Goal: Transaction & Acquisition: Purchase product/service

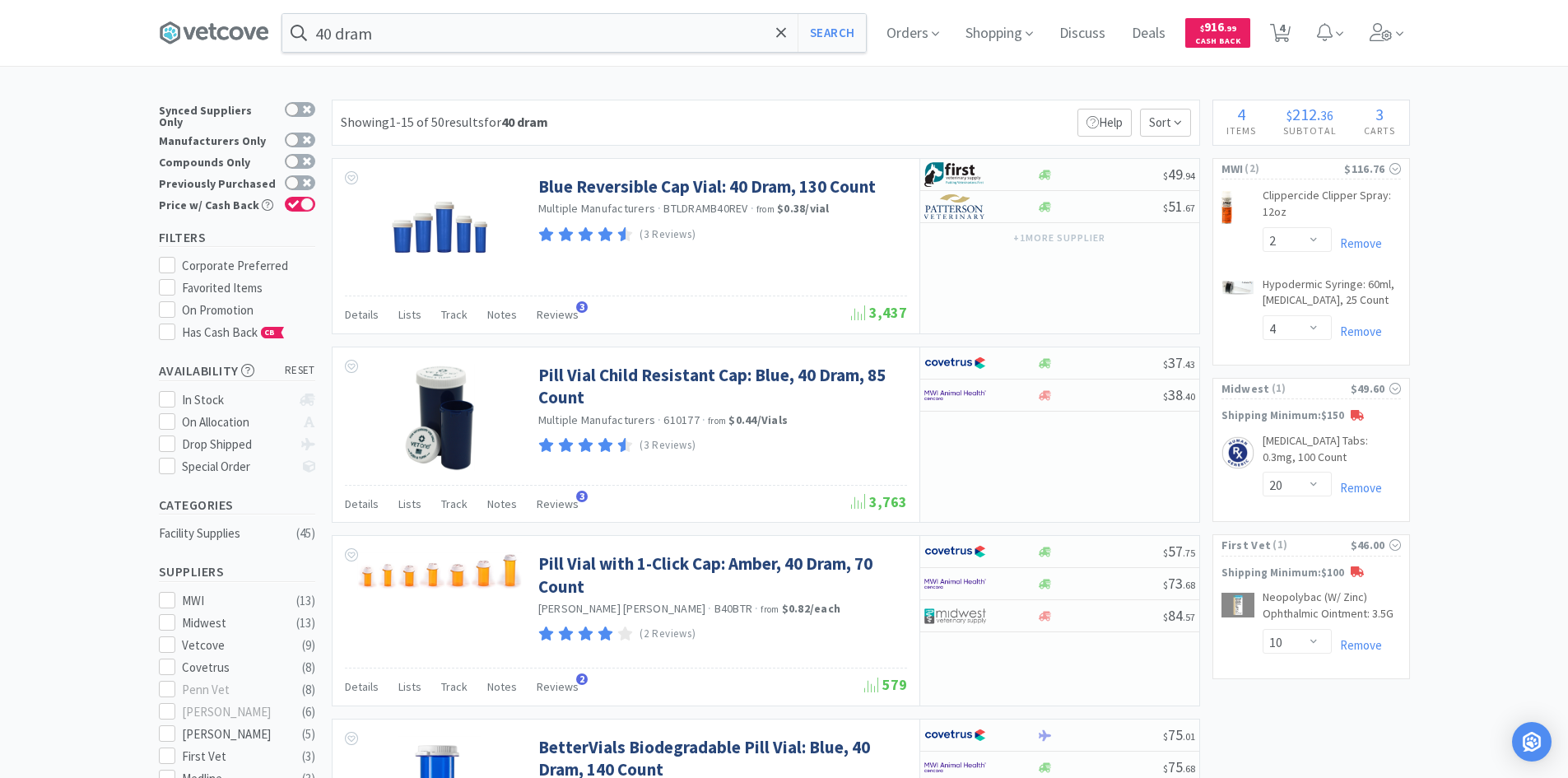
select select "2"
select select "4"
select select "20"
select select "10"
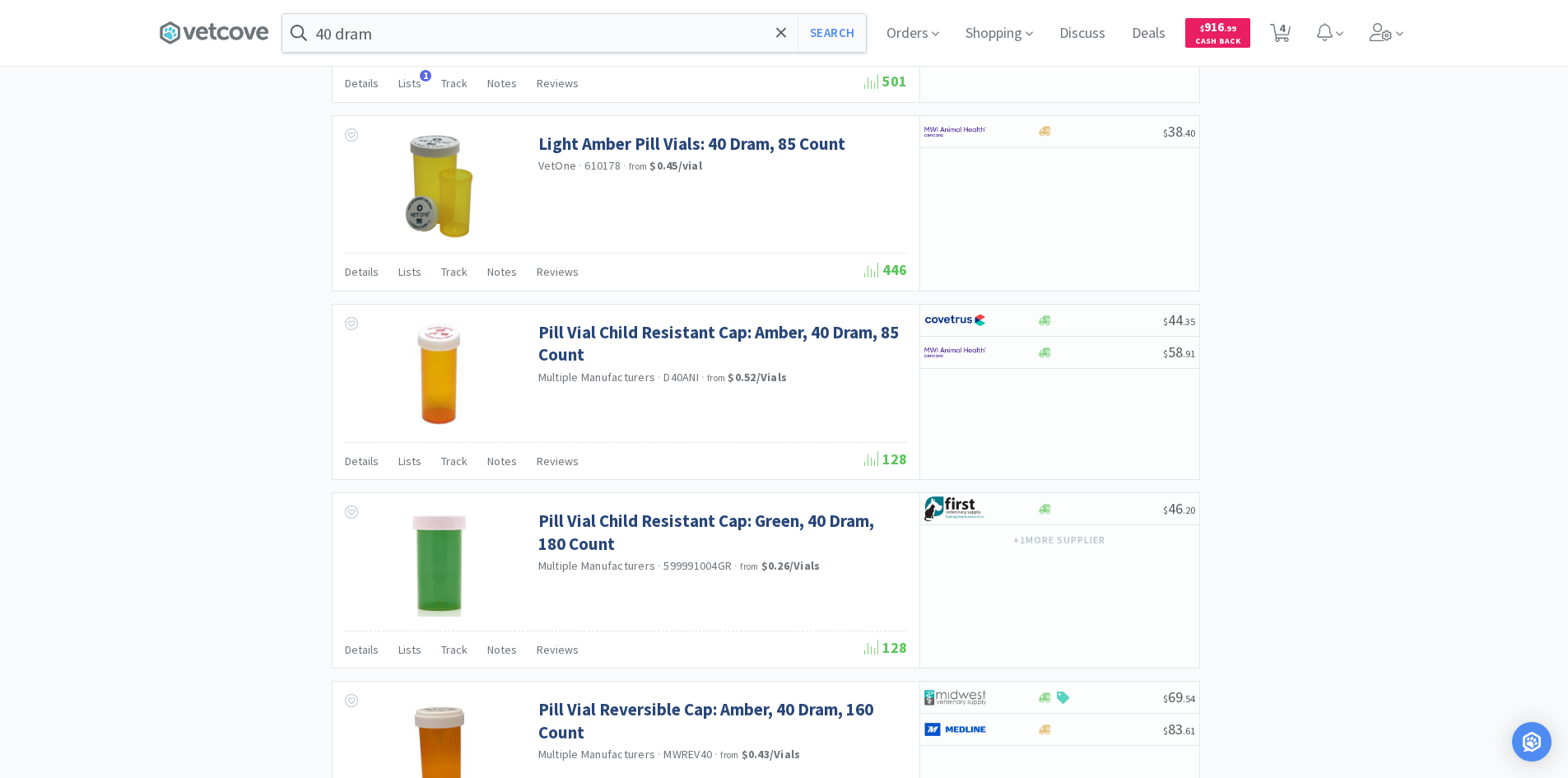
click at [303, 266] on div "× Filter Results Synced Suppliers Only Manufacturers Only Compounds Only Previo…" at bounding box center [784, 228] width 1251 height 2976
click at [305, 298] on div "× Filter Results Synced Suppliers Only Manufacturers Only Compounds Only Previo…" at bounding box center [784, 228] width 1251 height 2976
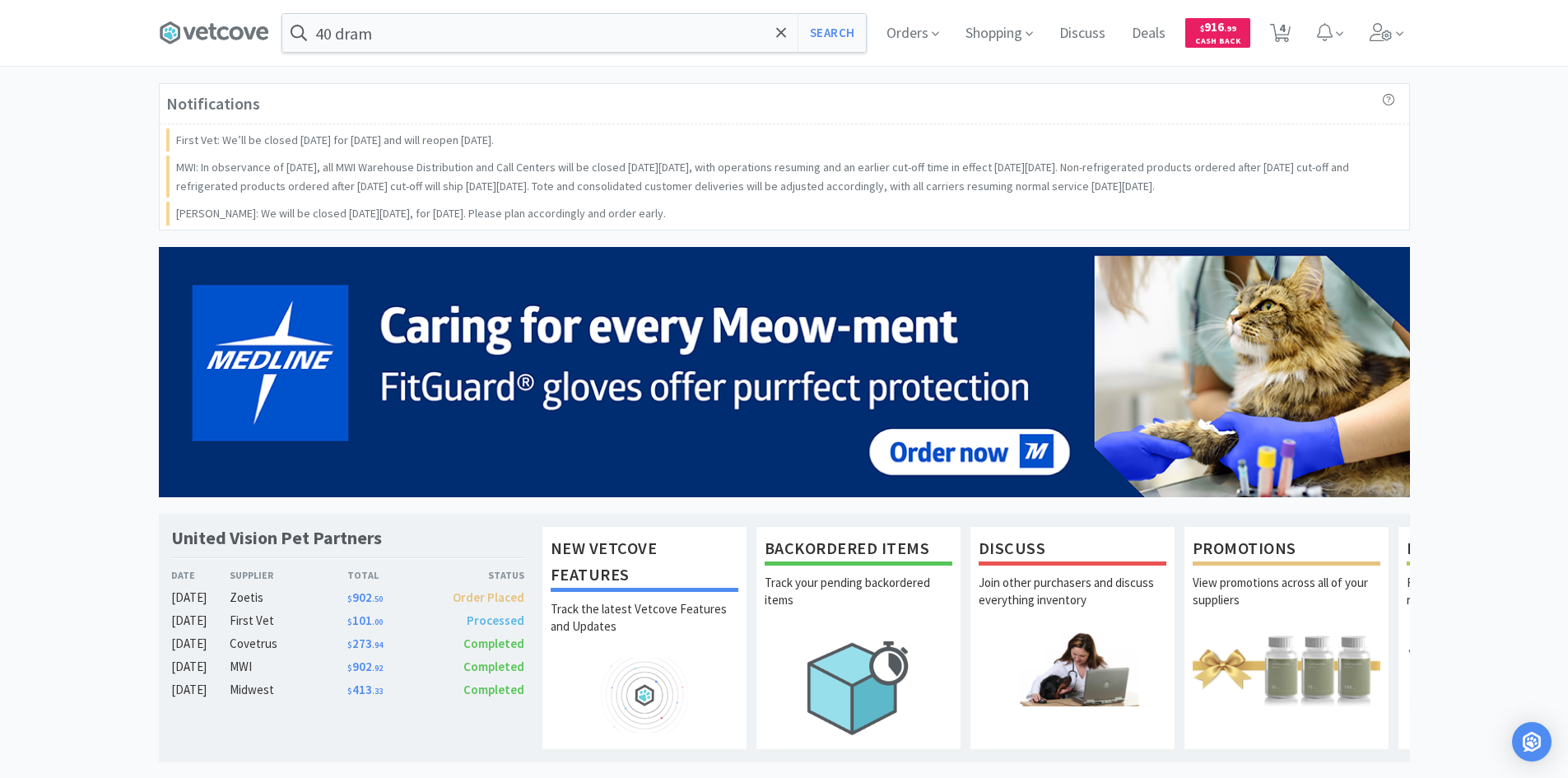
click at [133, 83] on div "Notifications First Vet: We’ll be closed [DATE] for [DATE] and will reopen [DAT…" at bounding box center [784, 791] width 1568 height 1416
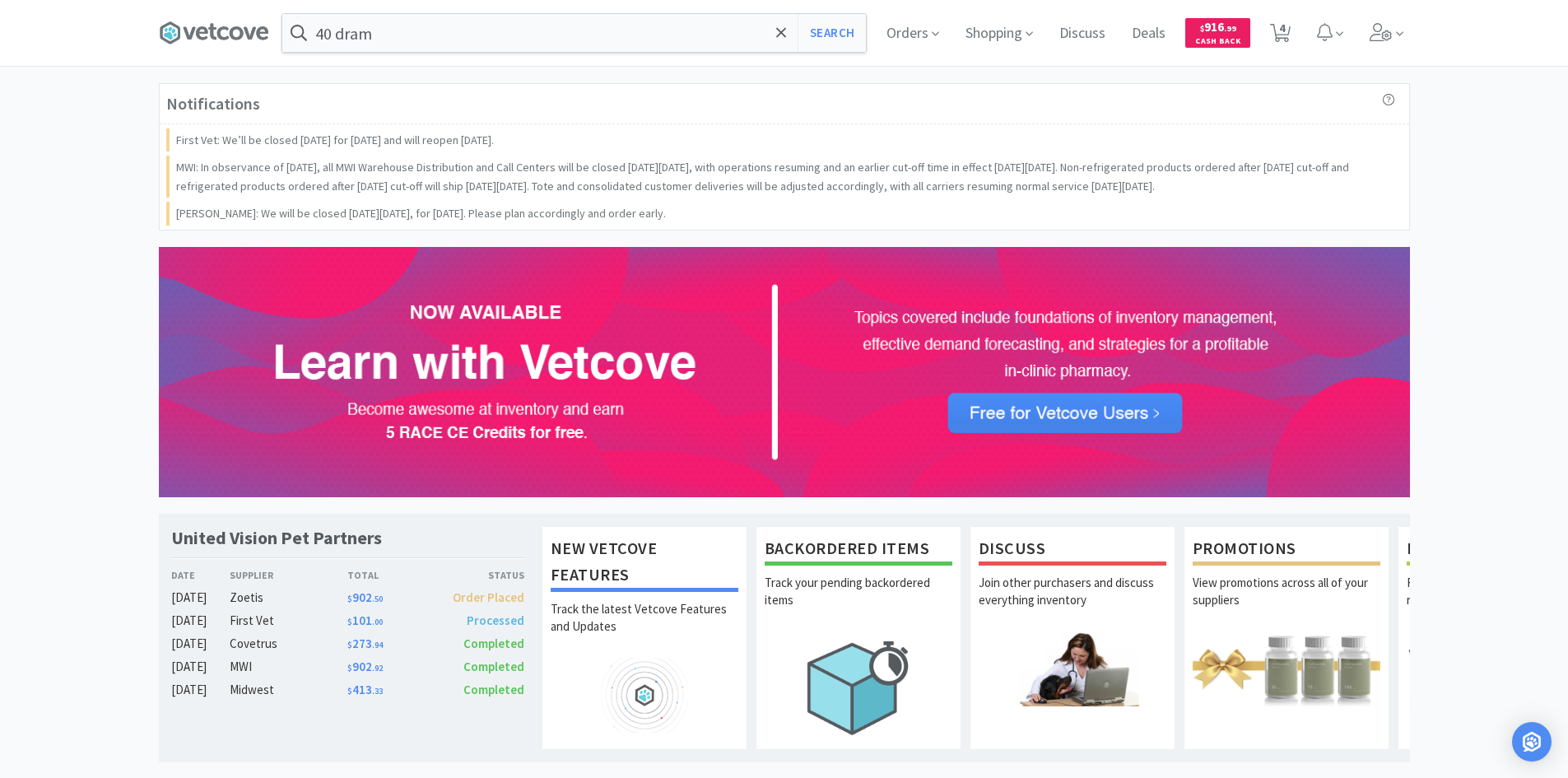
click at [117, 195] on div "Notifications First Vet: We’ll be closed [DATE] for [DATE] and will reopen [DAT…" at bounding box center [784, 791] width 1568 height 1416
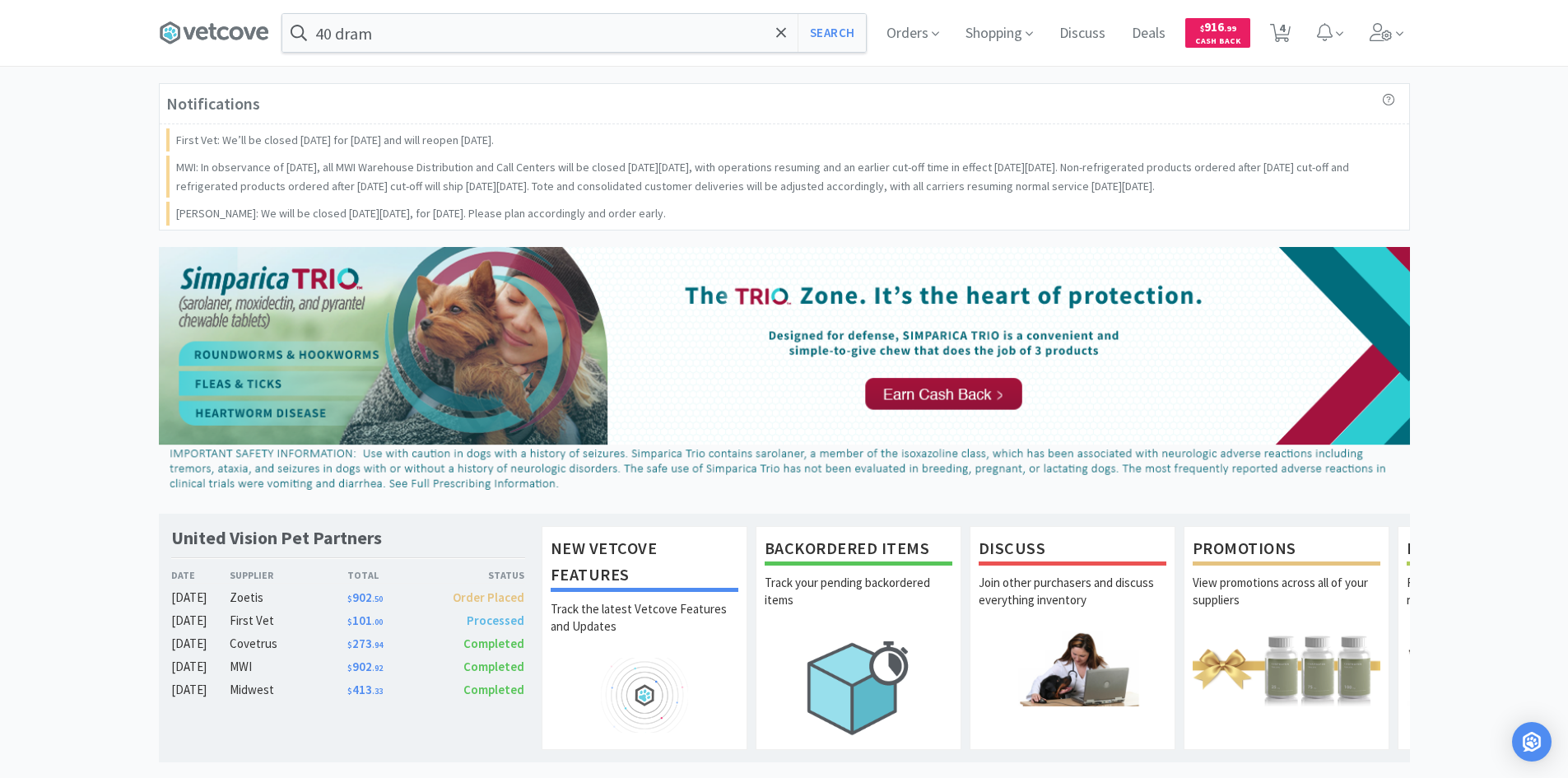
click at [1460, 92] on div "Notifications First Vet: We’ll be closed [DATE] for [DATE] and will reopen [DAT…" at bounding box center [784, 791] width 1568 height 1416
click at [1275, 36] on icon at bounding box center [1280, 33] width 21 height 18
select select "2"
select select "4"
select select "20"
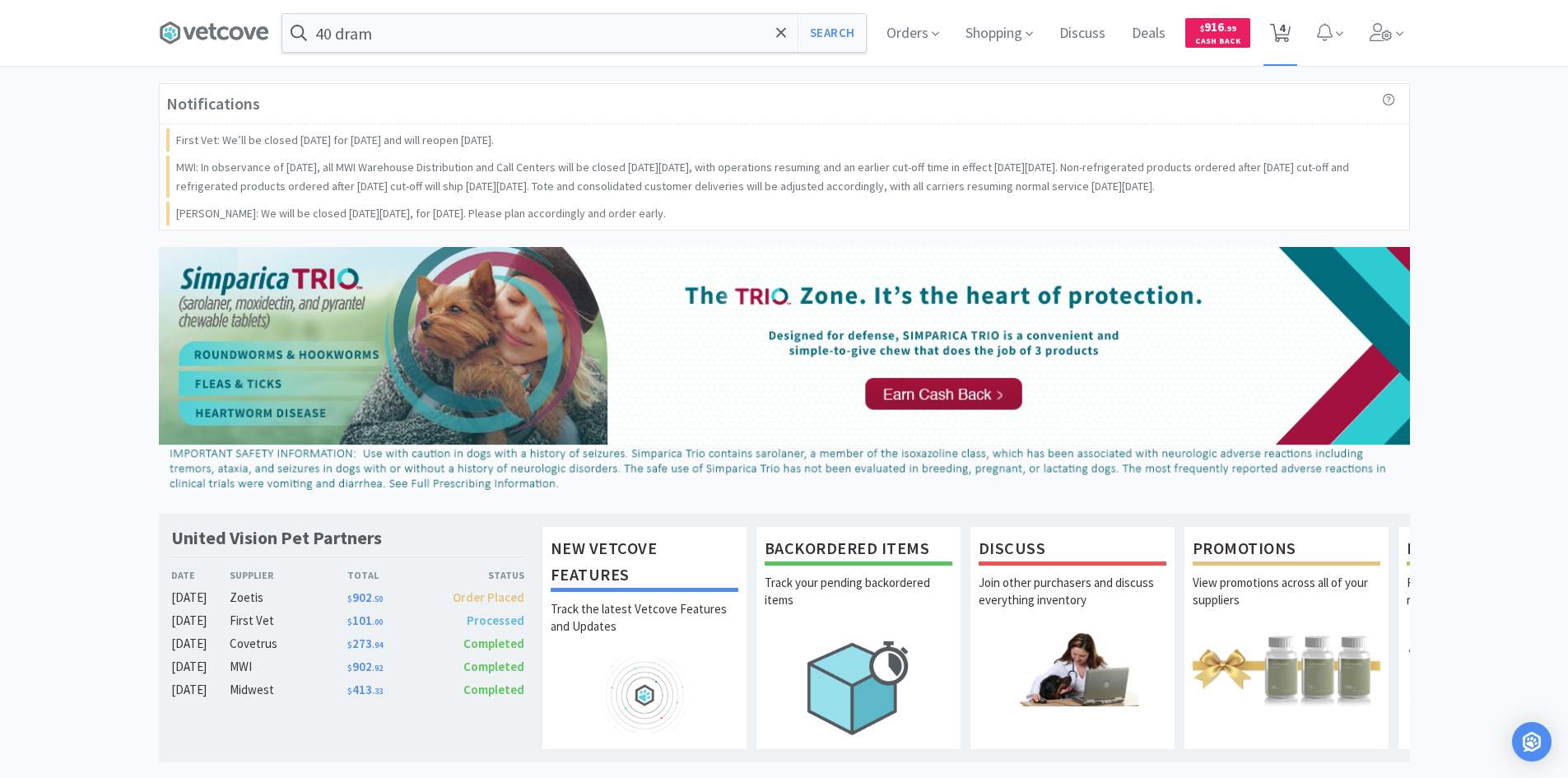
select select "10"
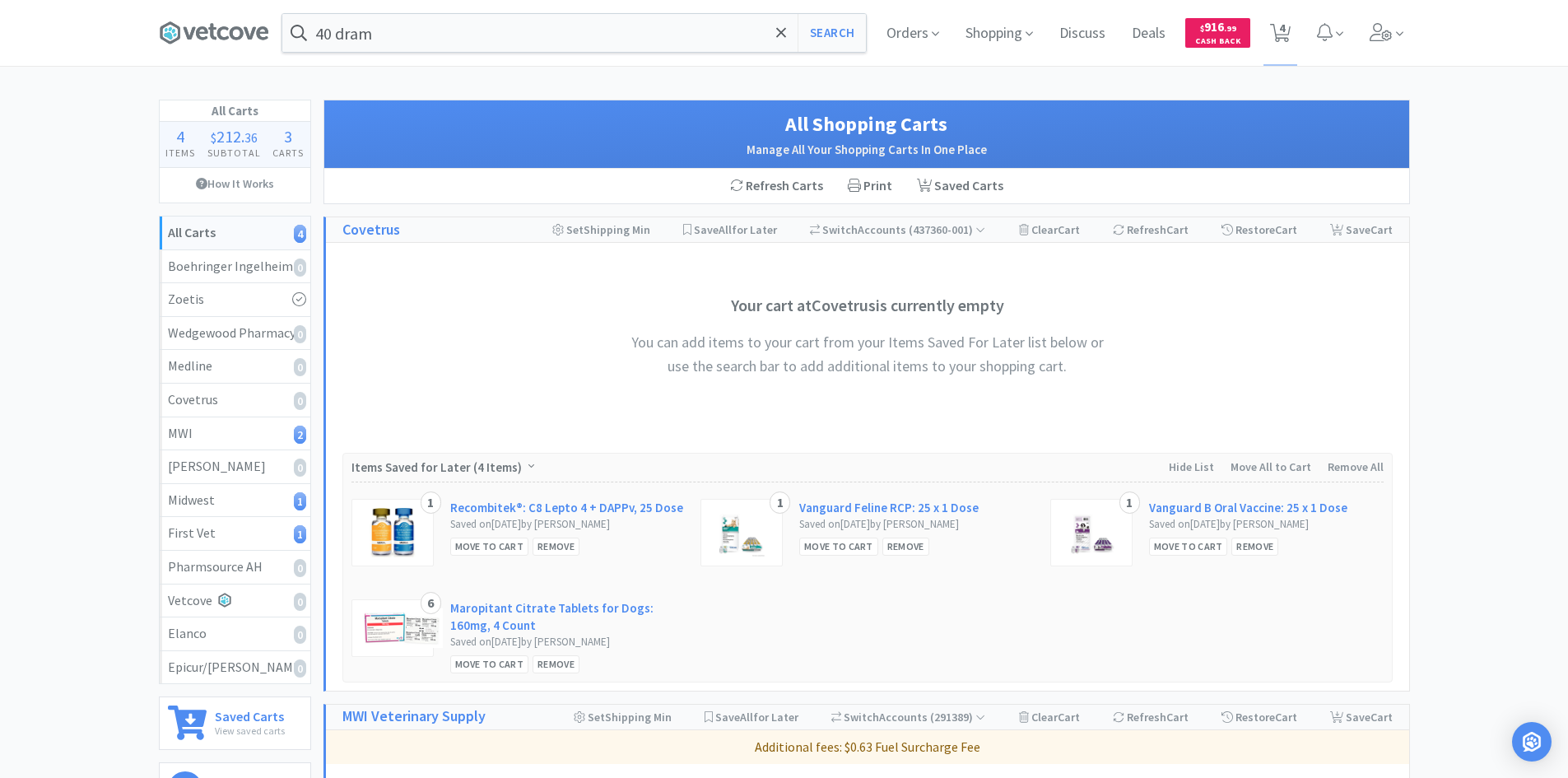
click at [1509, 384] on div "All Carts 4 Items $ 212 . 36 Subtotal 3 Carts How It Works All Carts 4 Boehring…" at bounding box center [784, 754] width 1568 height 1309
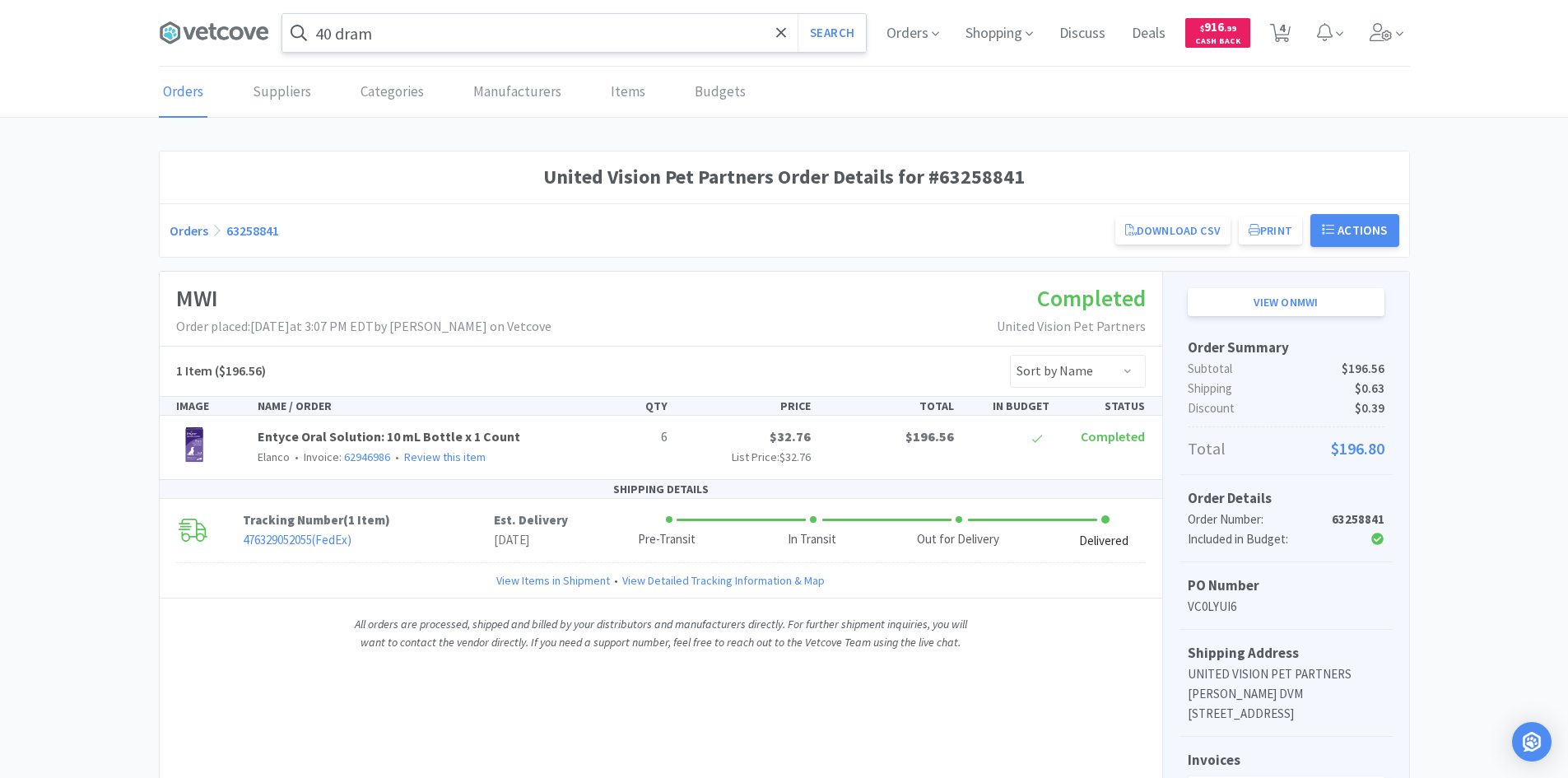
click at [421, 46] on input "40 dram" at bounding box center [575, 33] width 584 height 38
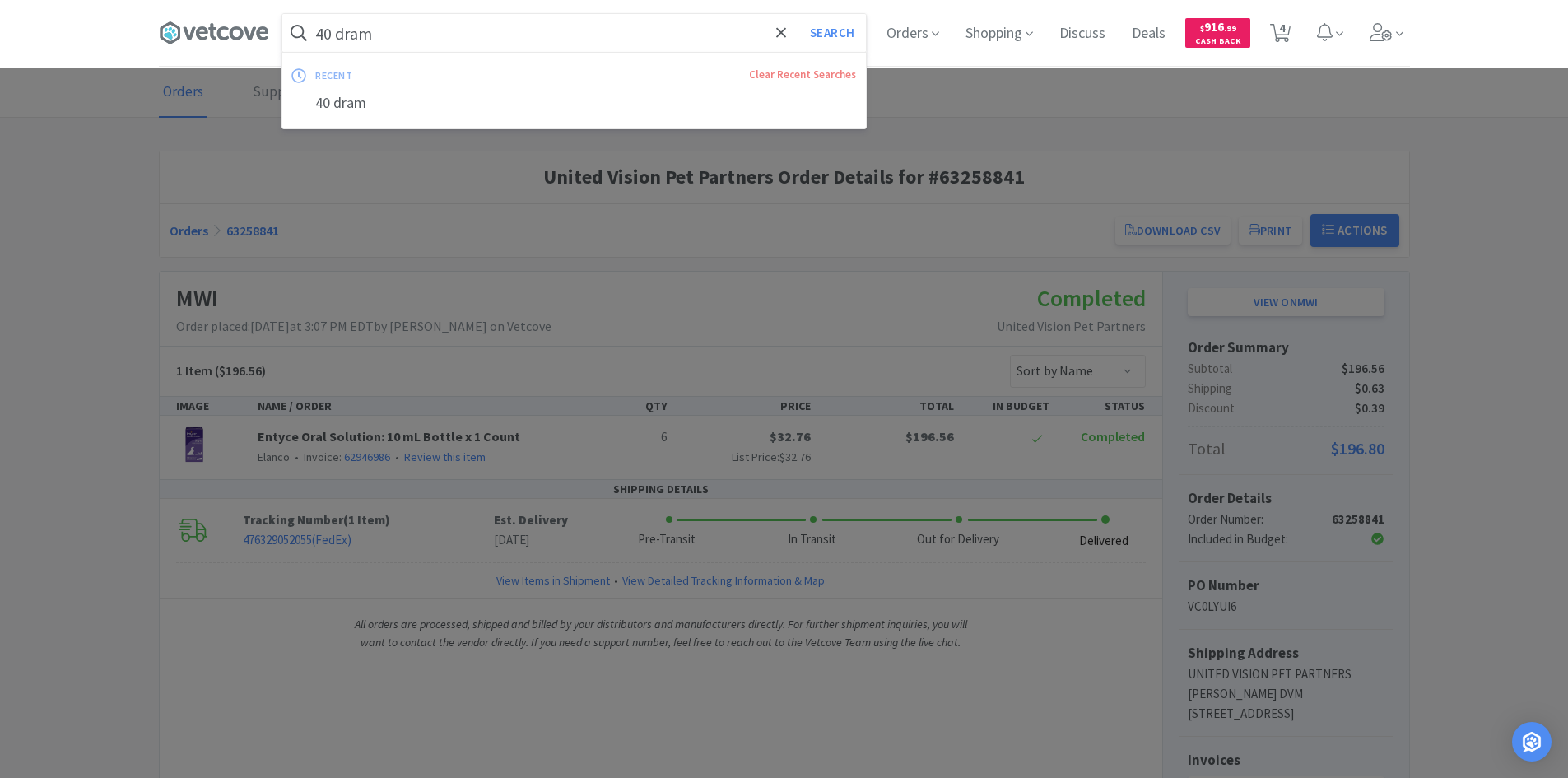
click at [798, 14] on button "Search" at bounding box center [832, 33] width 69 height 38
select select "2"
select select "4"
select select "20"
select select "10"
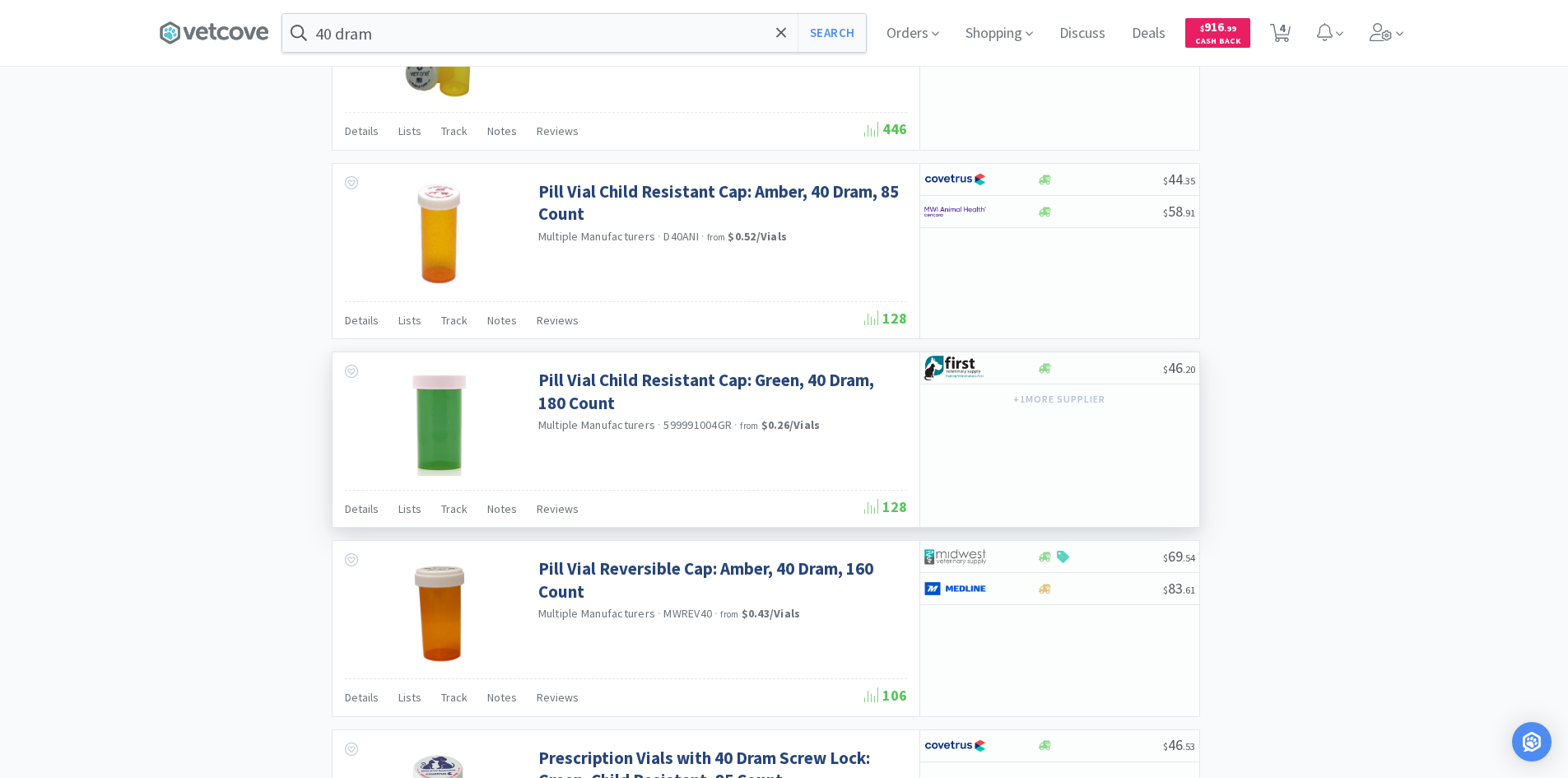
scroll to position [1523, 0]
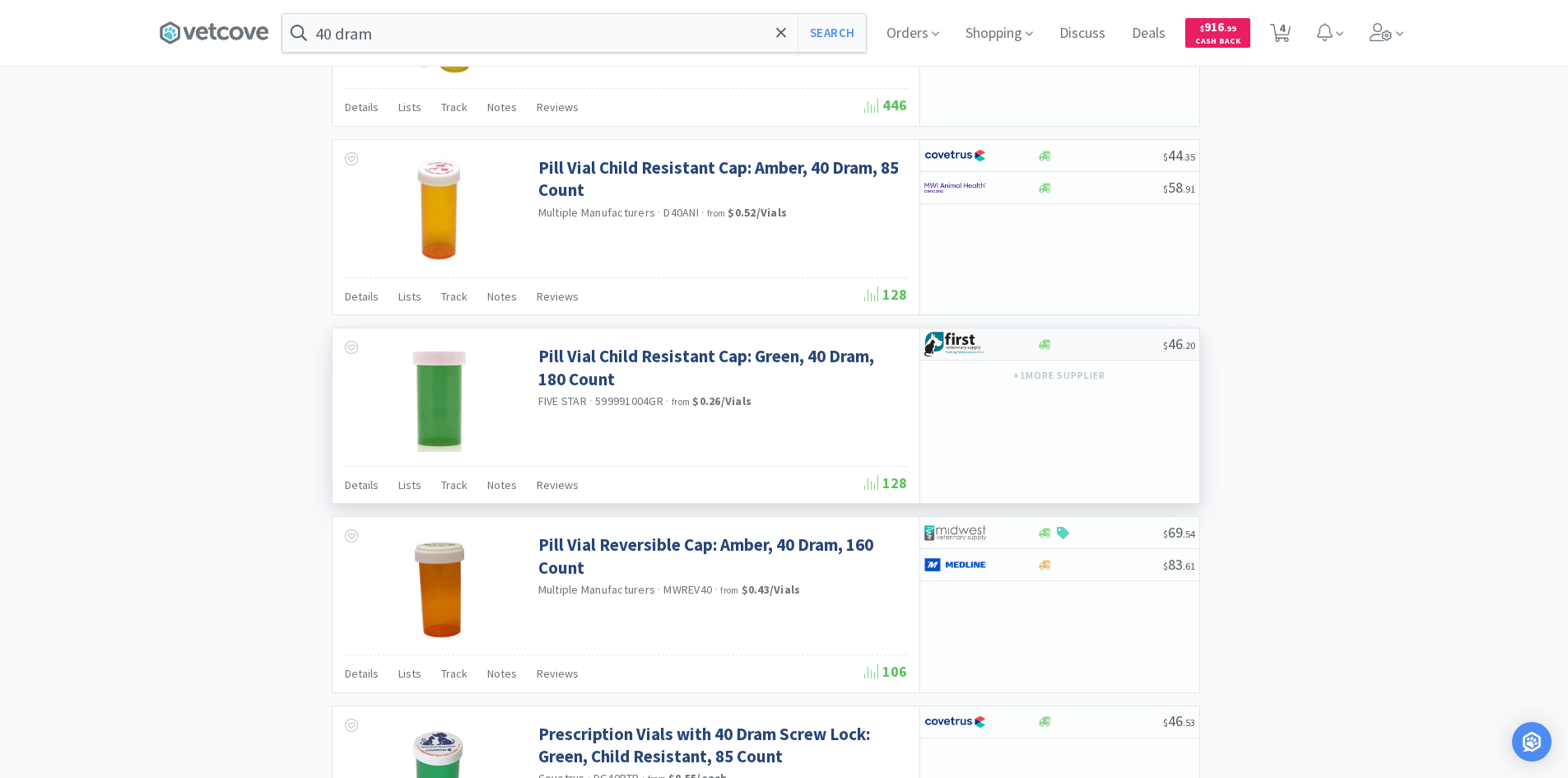
click at [994, 342] on div at bounding box center [969, 344] width 90 height 28
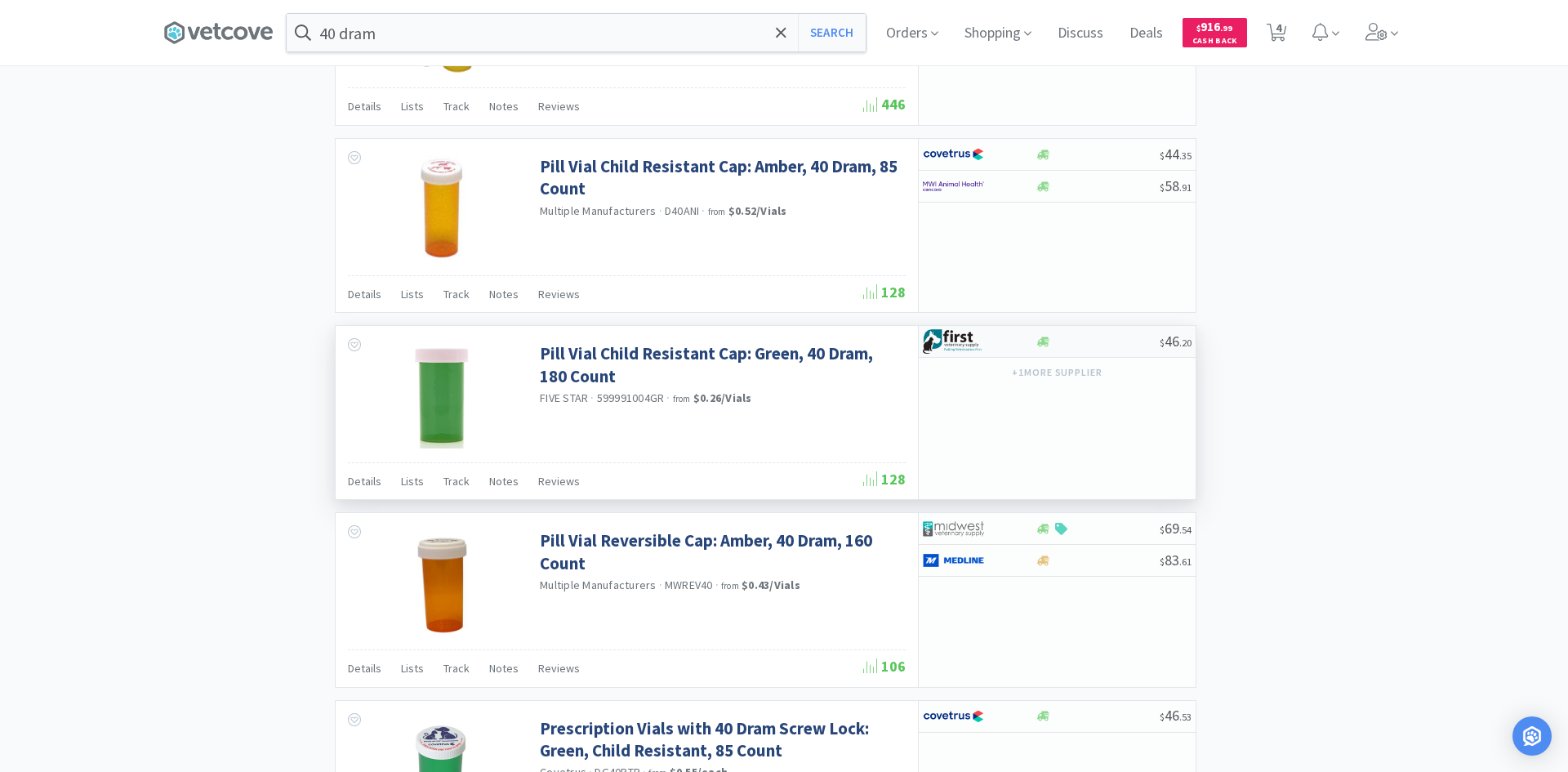
select select "1"
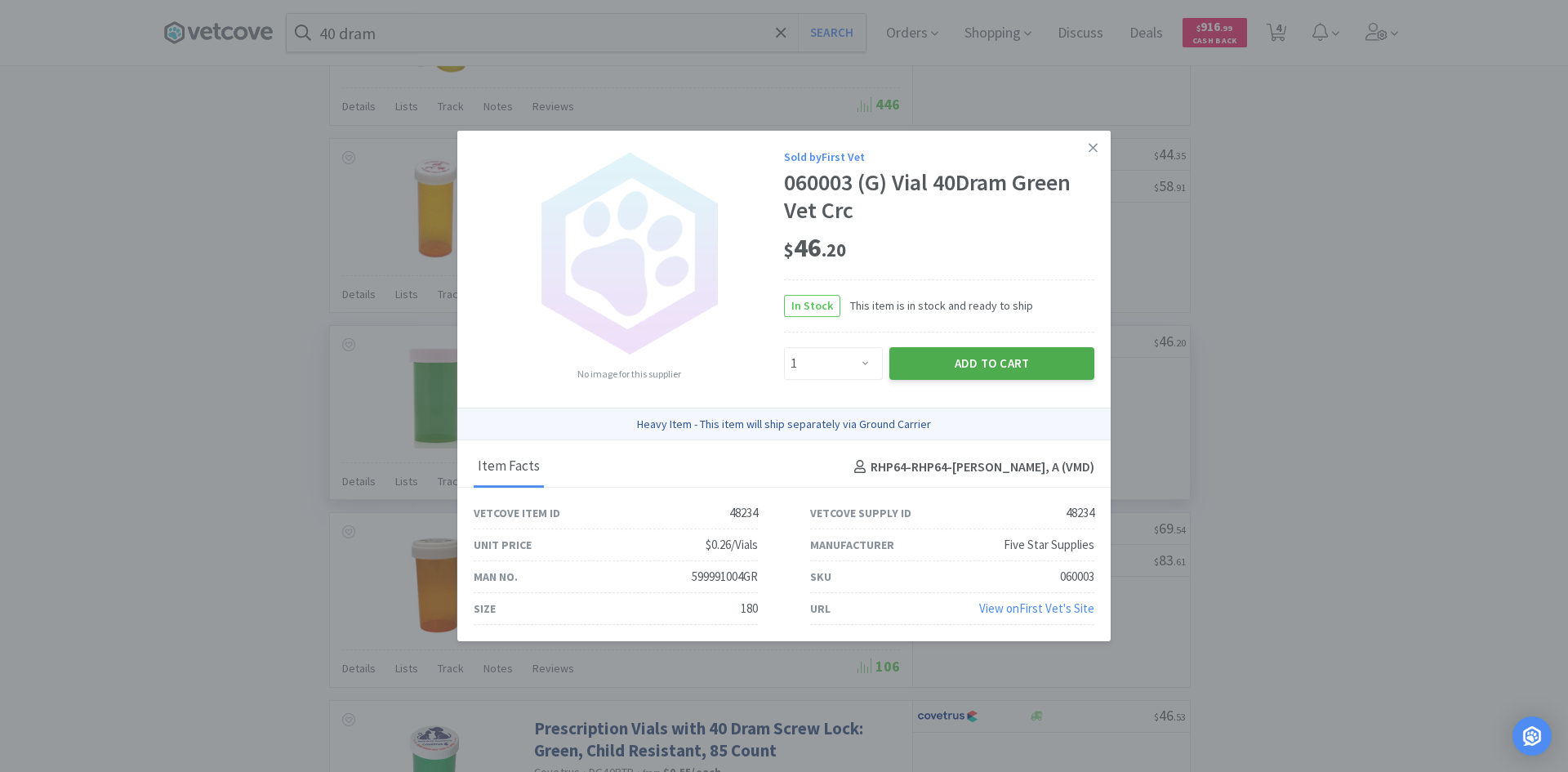
click at [959, 364] on button "Add to Cart" at bounding box center [991, 363] width 205 height 32
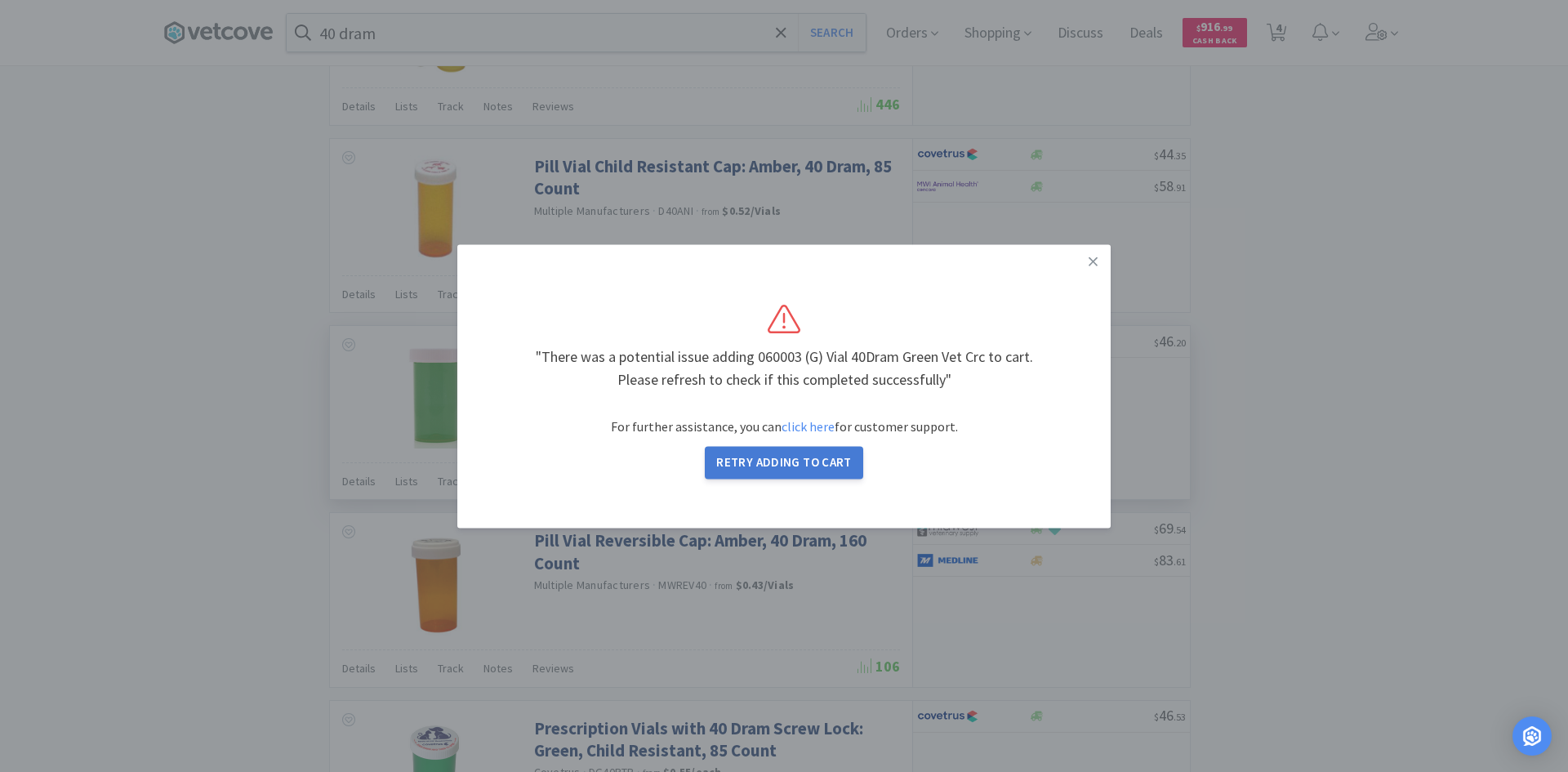
click at [798, 457] on button "Retry Adding to Cart" at bounding box center [784, 462] width 158 height 32
select select "1"
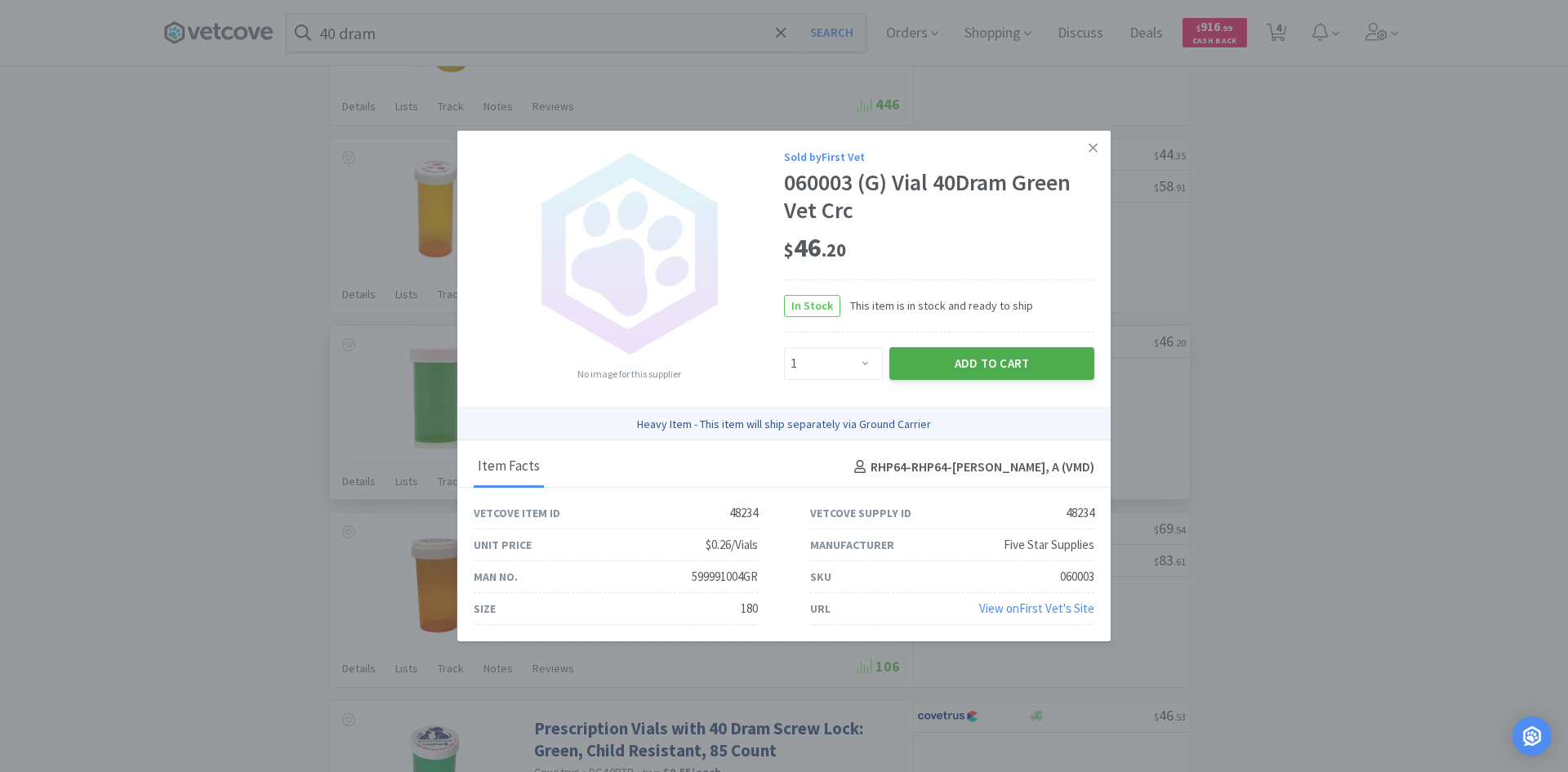
click at [951, 371] on button "Add to Cart" at bounding box center [991, 363] width 205 height 32
select select "10"
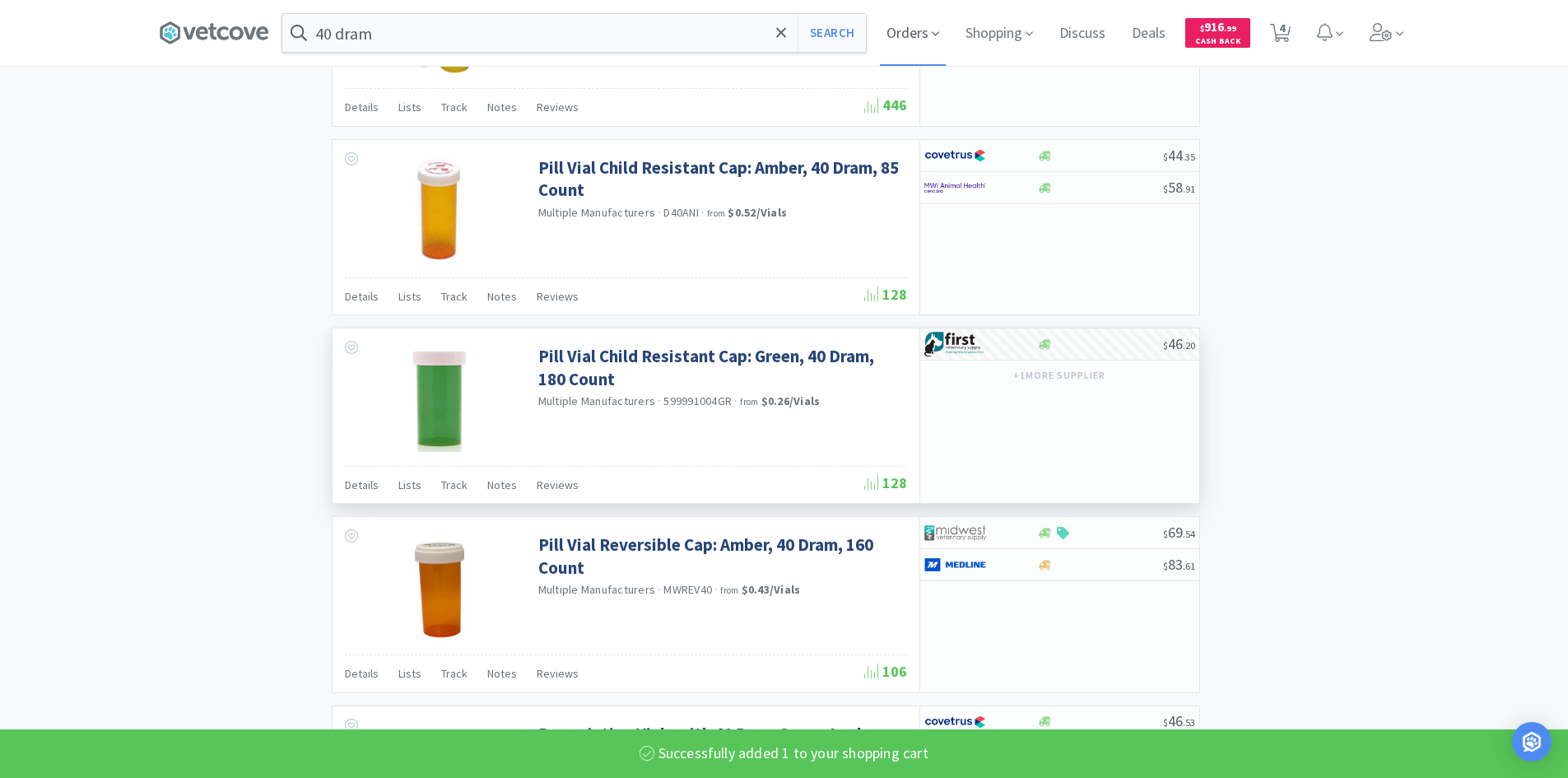
select select "1"
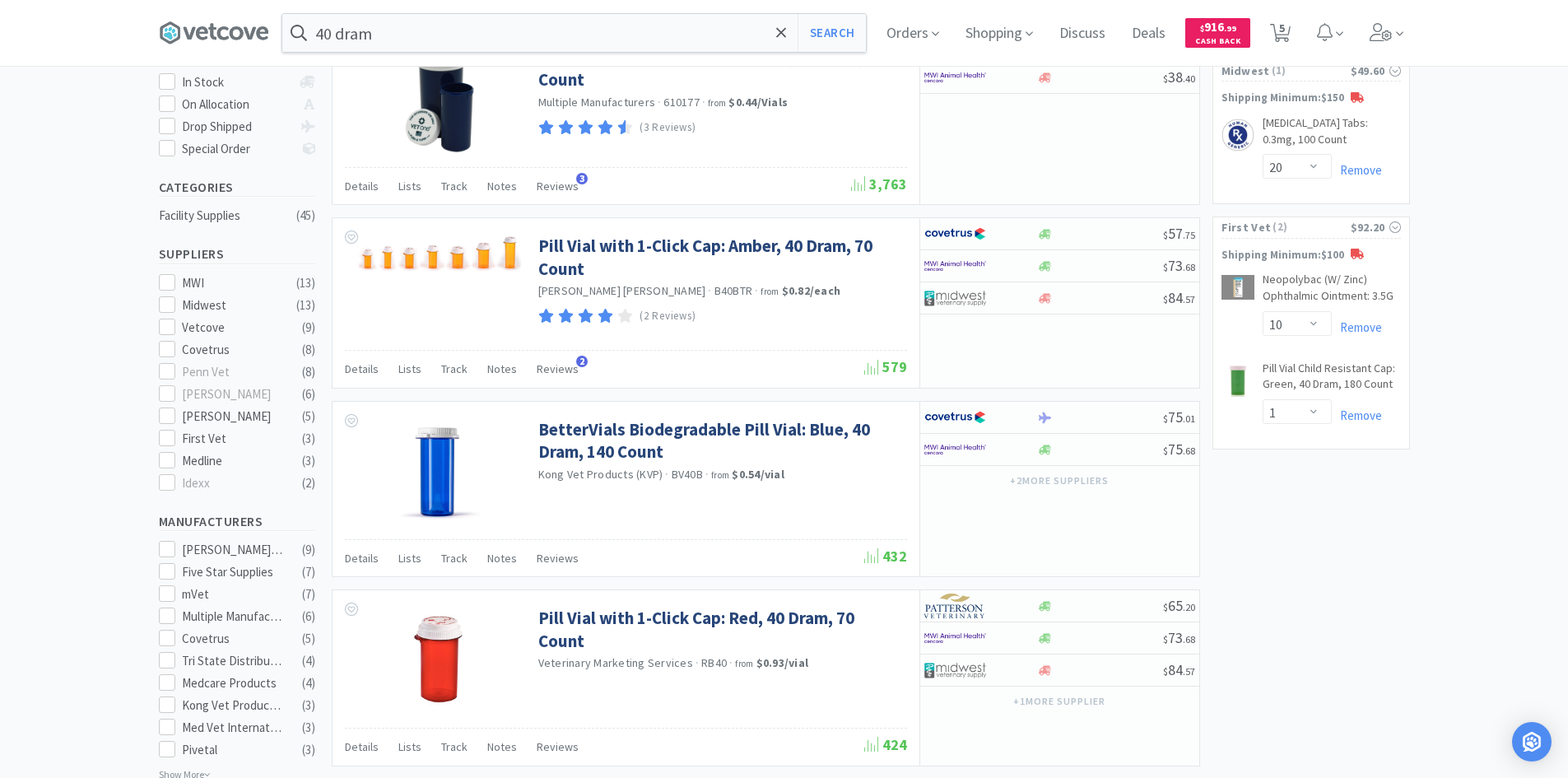
scroll to position [289, 0]
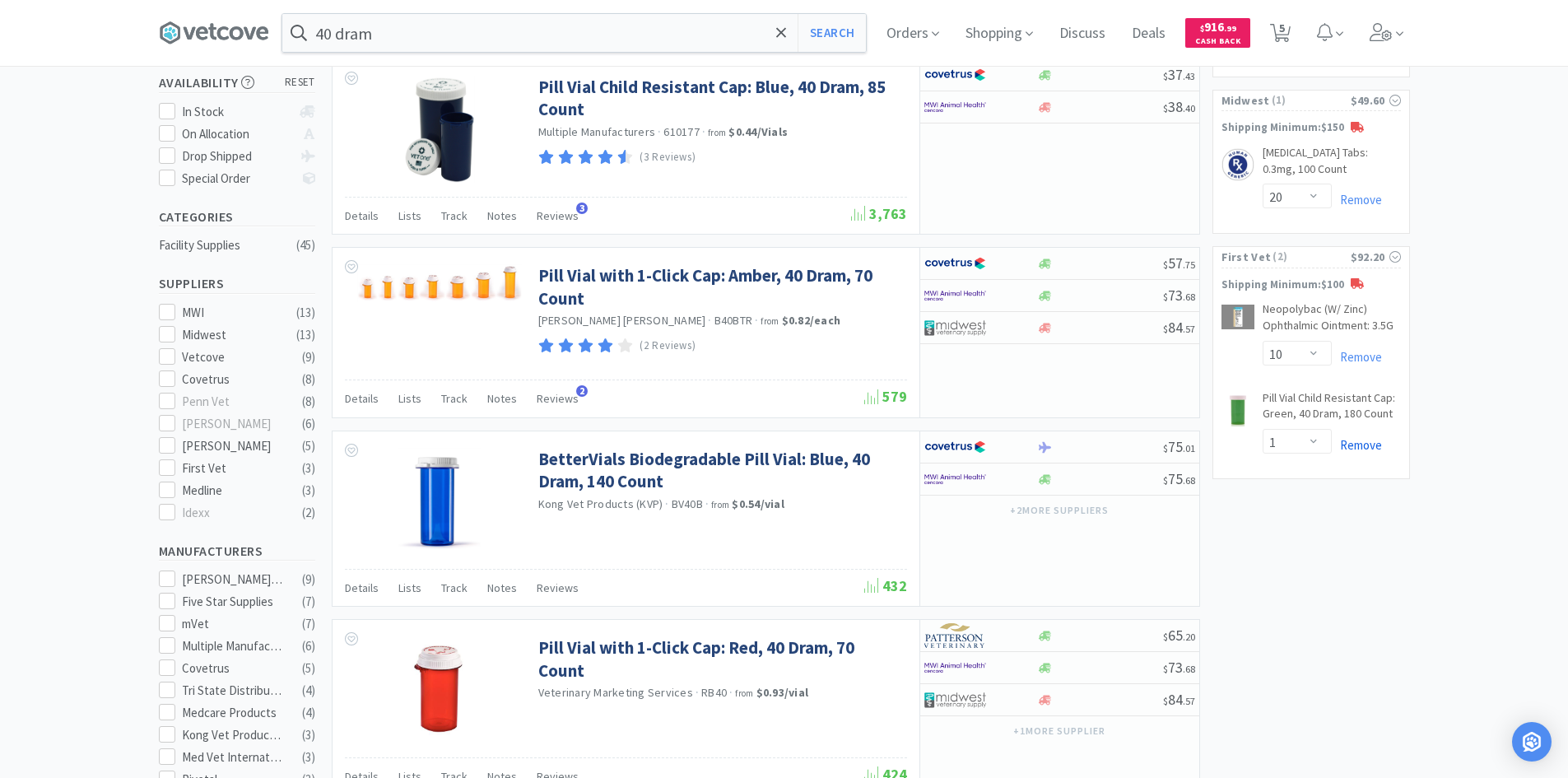
click at [1361, 448] on link "Remove" at bounding box center [1357, 445] width 50 height 16
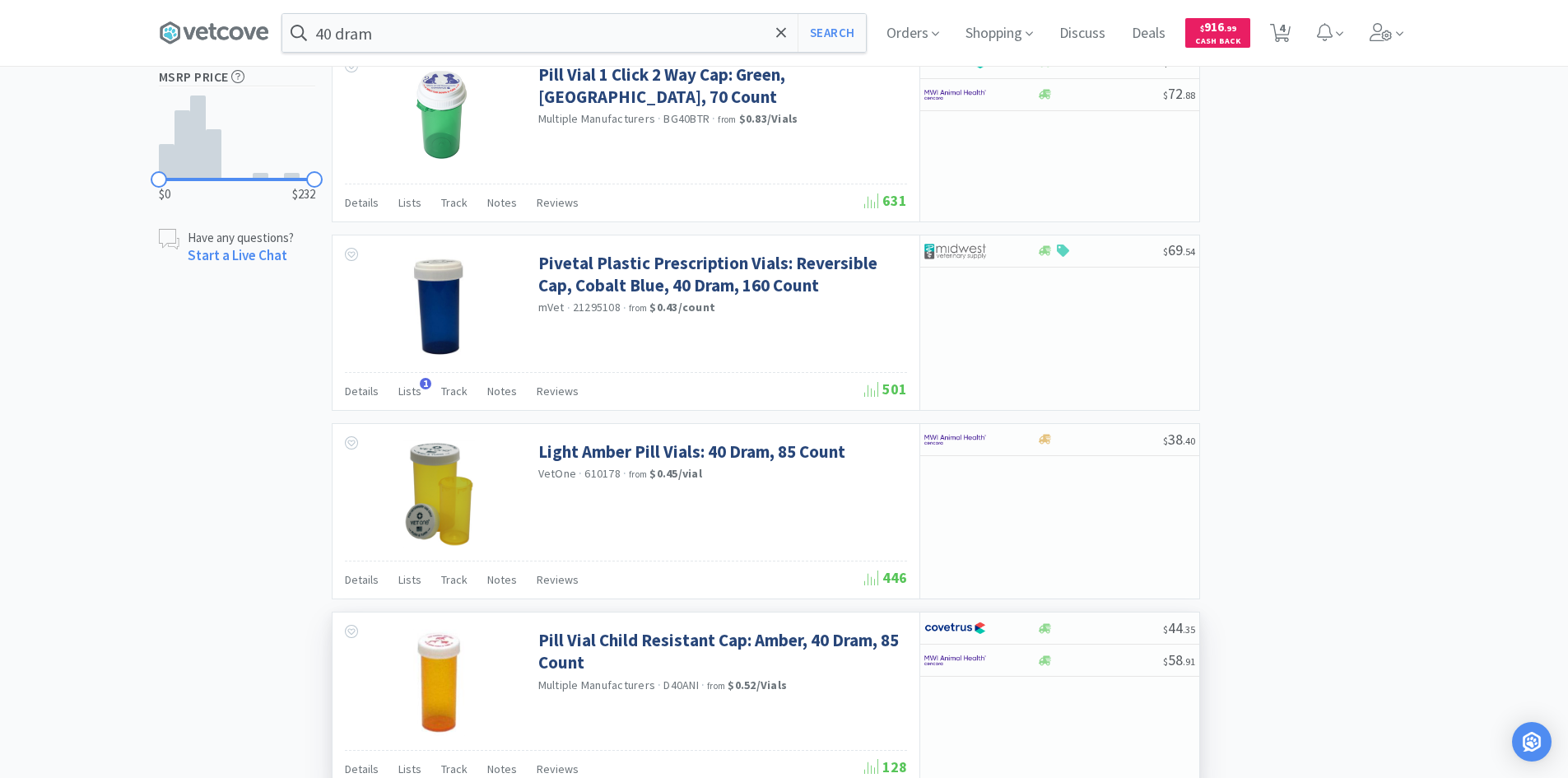
scroll to position [1441, 0]
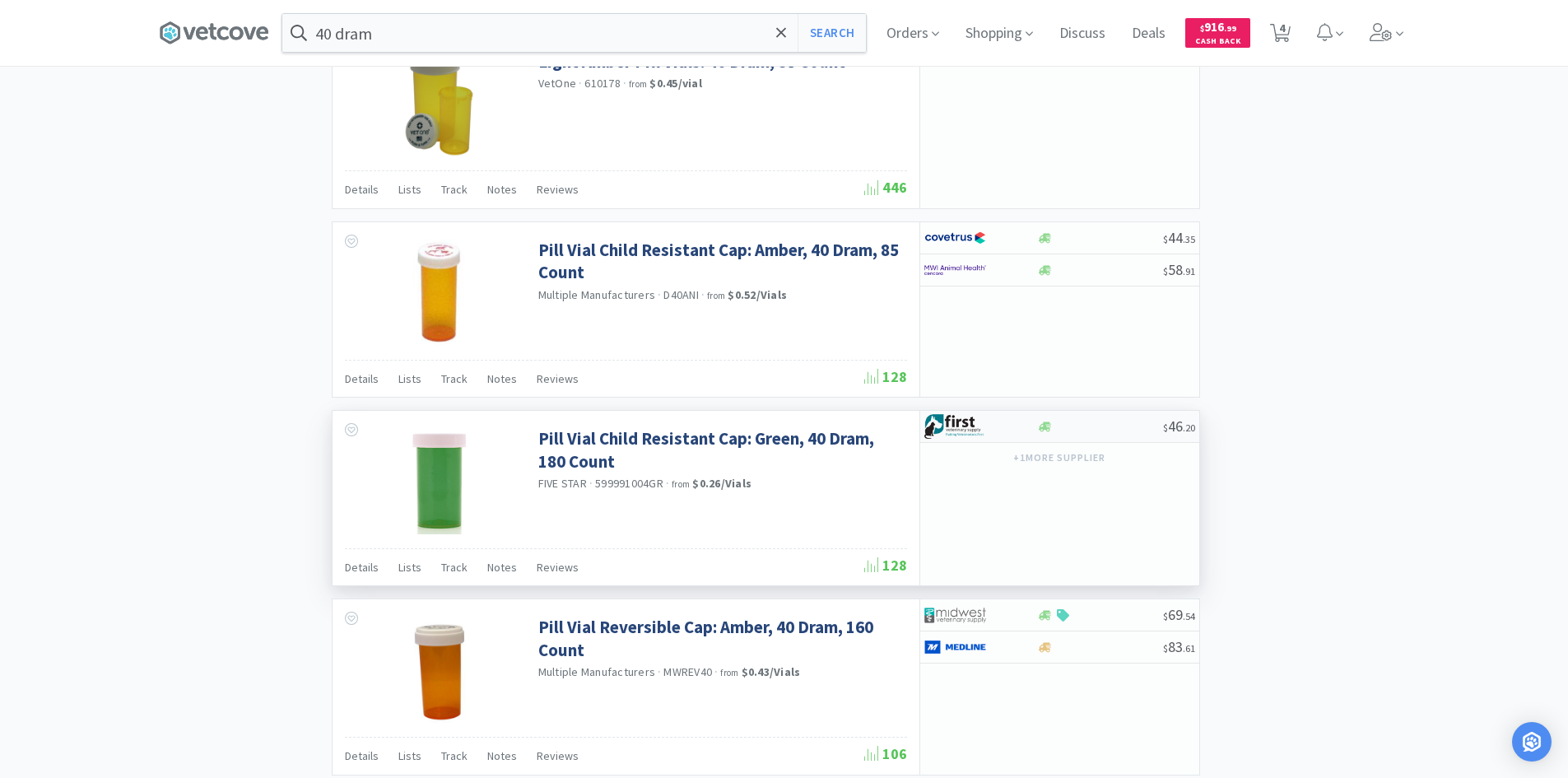
click at [998, 422] on div at bounding box center [969, 426] width 90 height 28
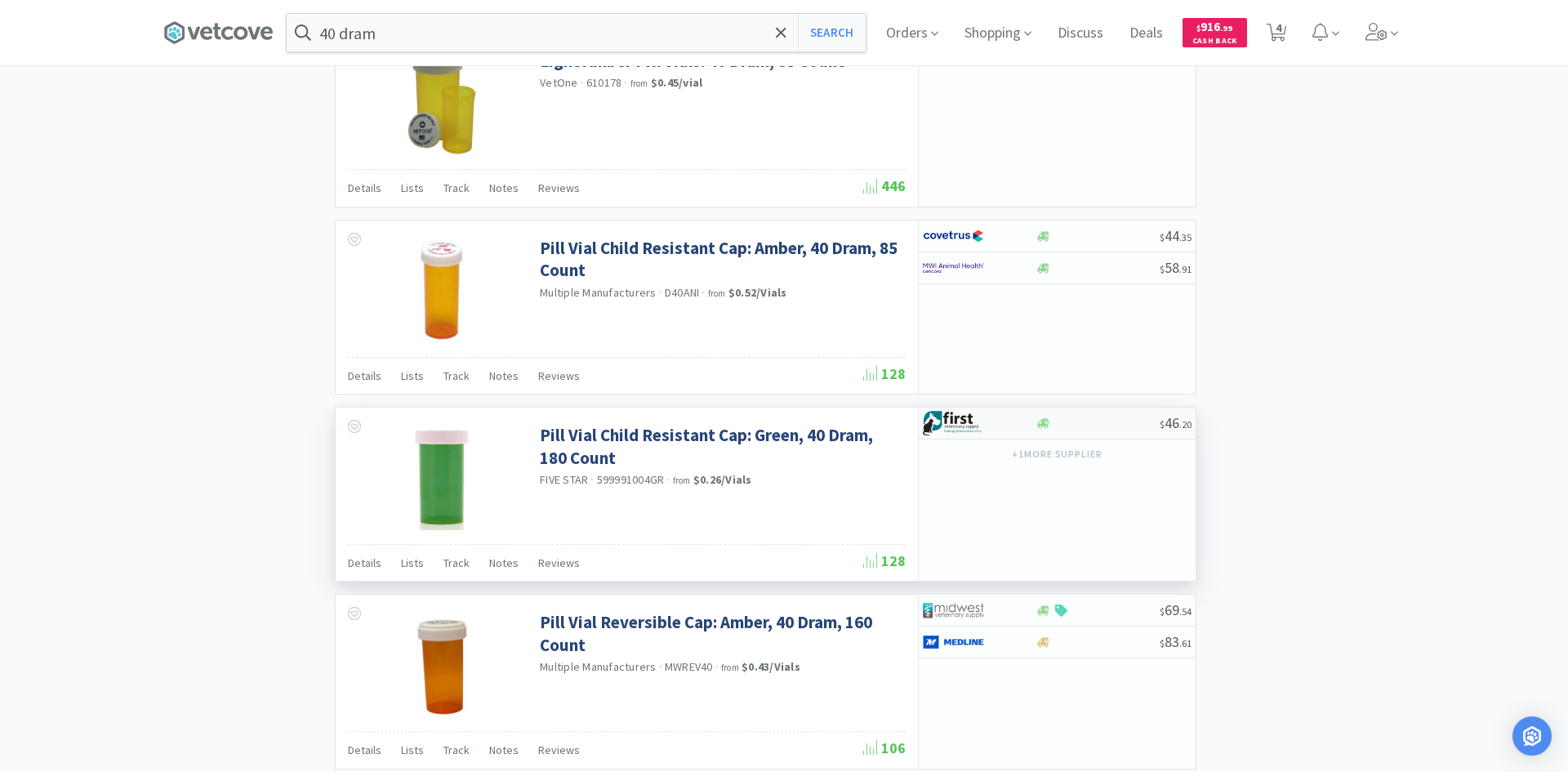
select select "1"
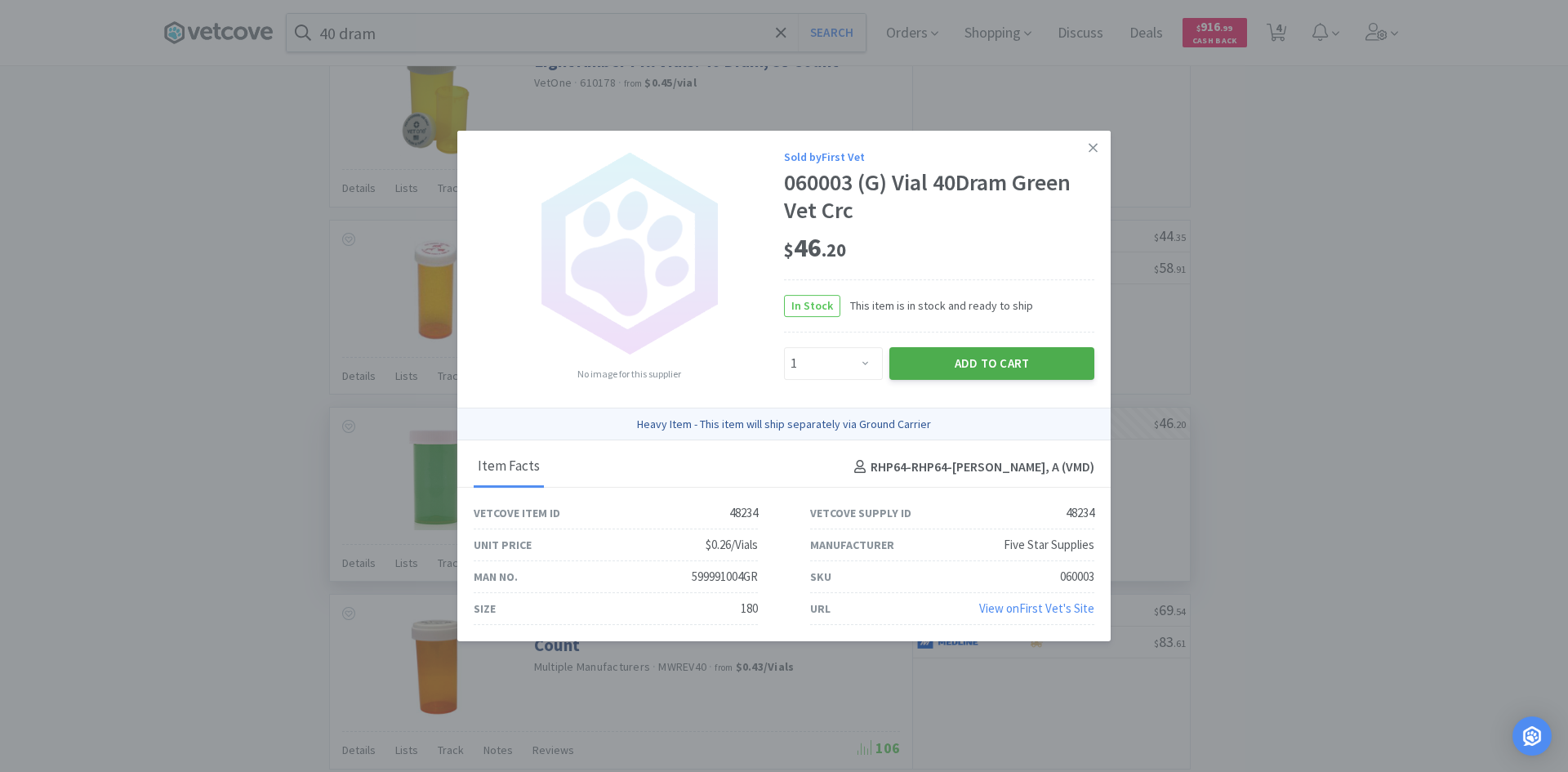
click at [942, 367] on button "Add to Cart" at bounding box center [991, 363] width 205 height 32
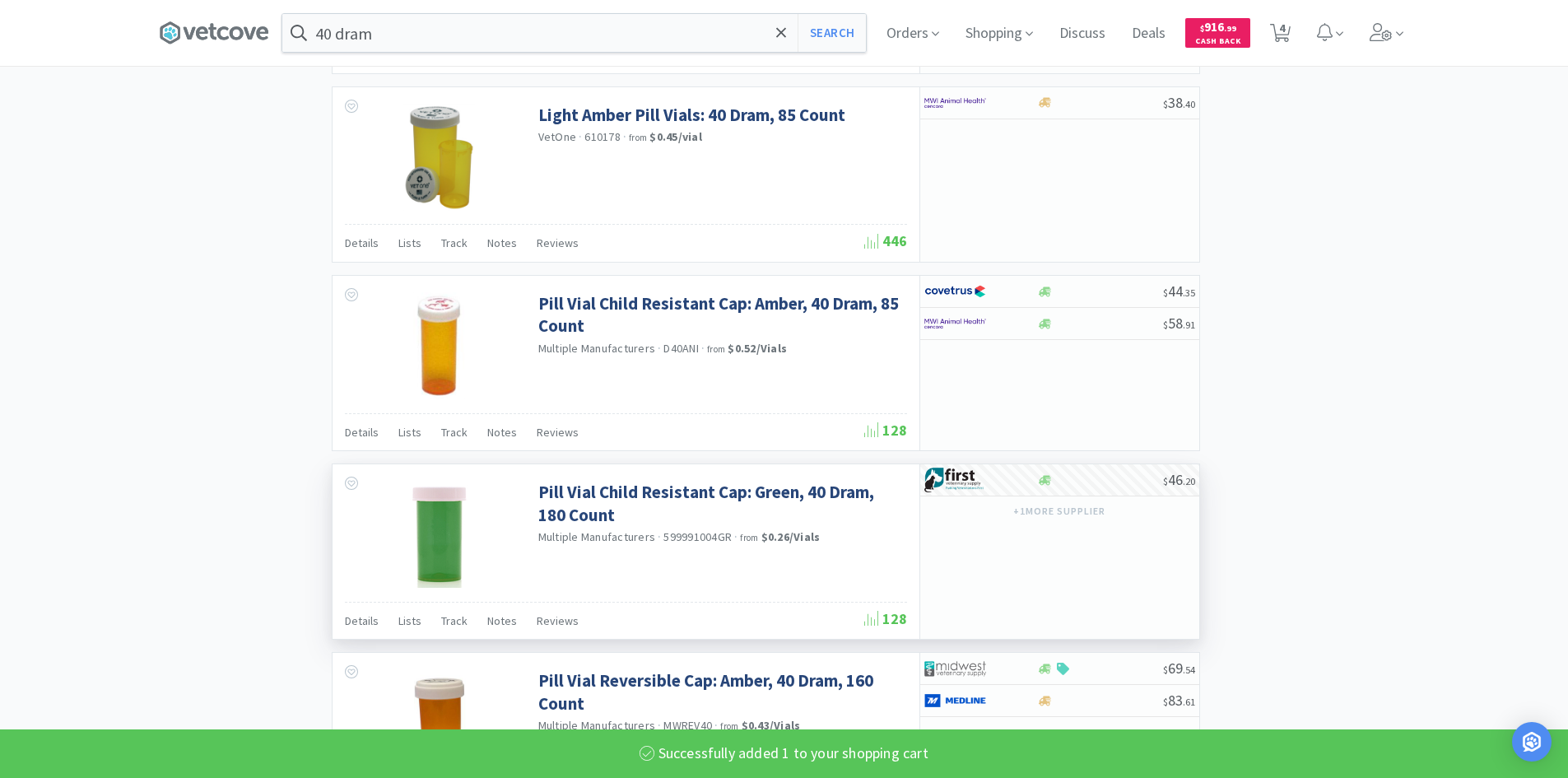
select select "1"
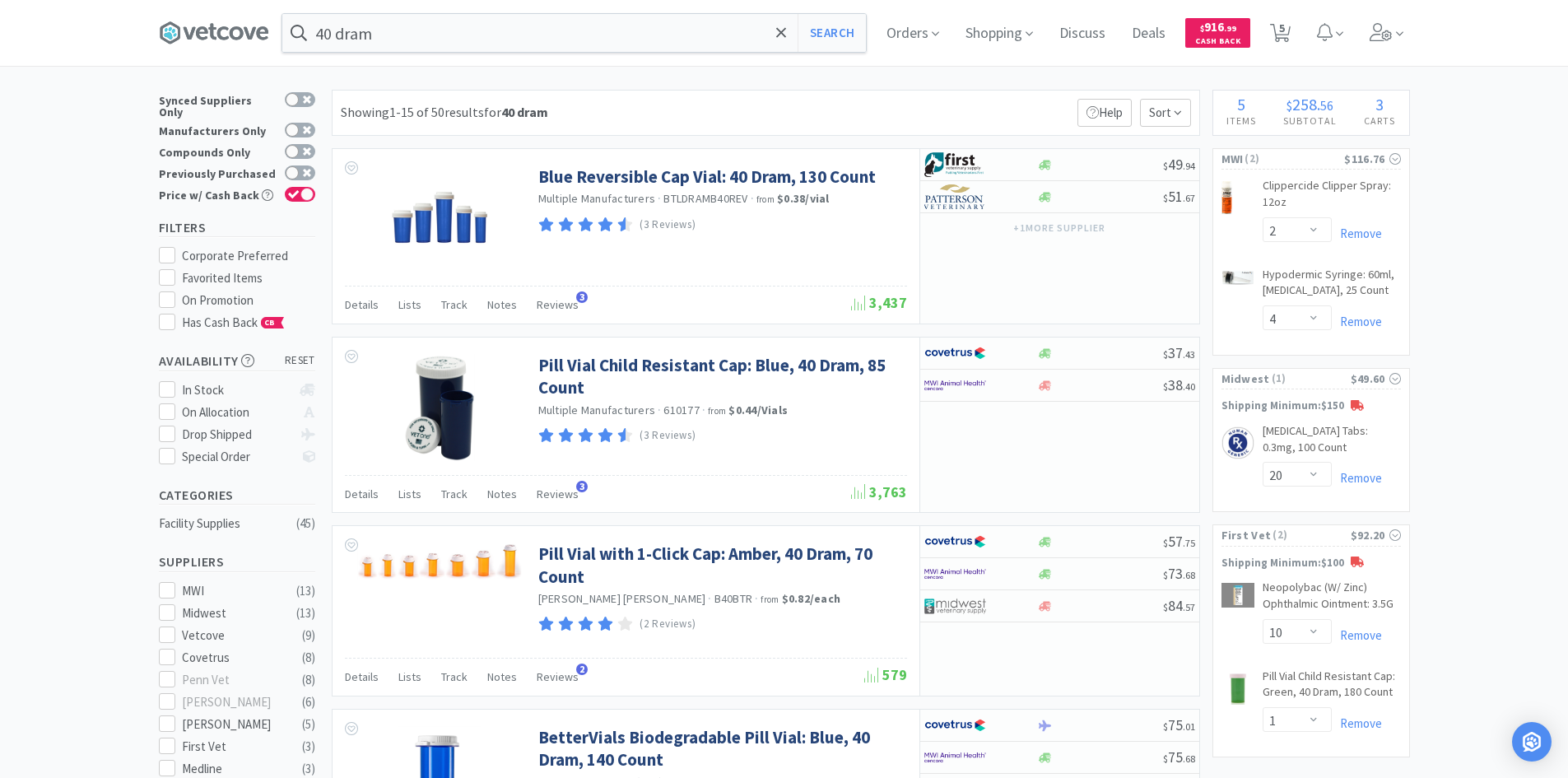
scroll to position [0, 0]
